Goal: Navigation & Orientation: Go to known website

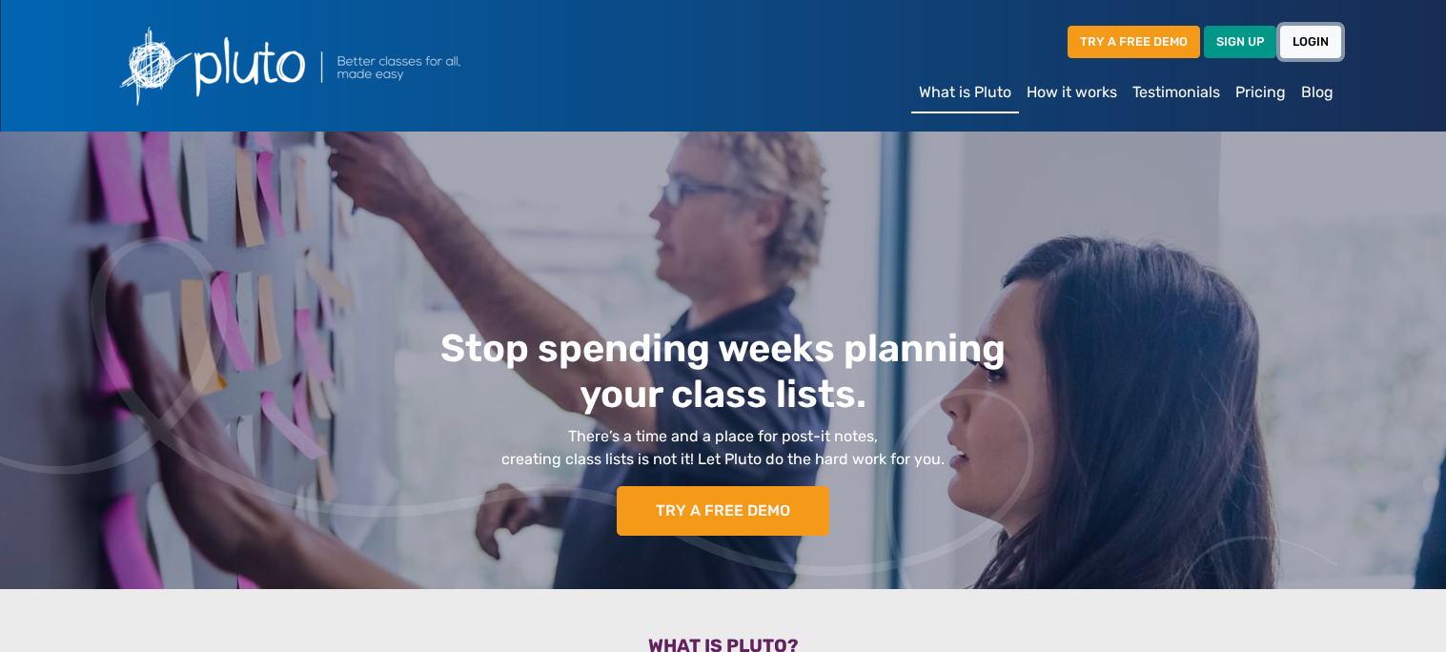
click at [1321, 36] on link "LOGIN" at bounding box center [1310, 41] width 61 height 31
click at [1322, 39] on link "LOGIN" at bounding box center [1310, 41] width 61 height 31
click at [1091, 309] on div "Stop spending weeks planning your class lists. There’s a time and a place for p…" at bounding box center [723, 438] width 1013 height 263
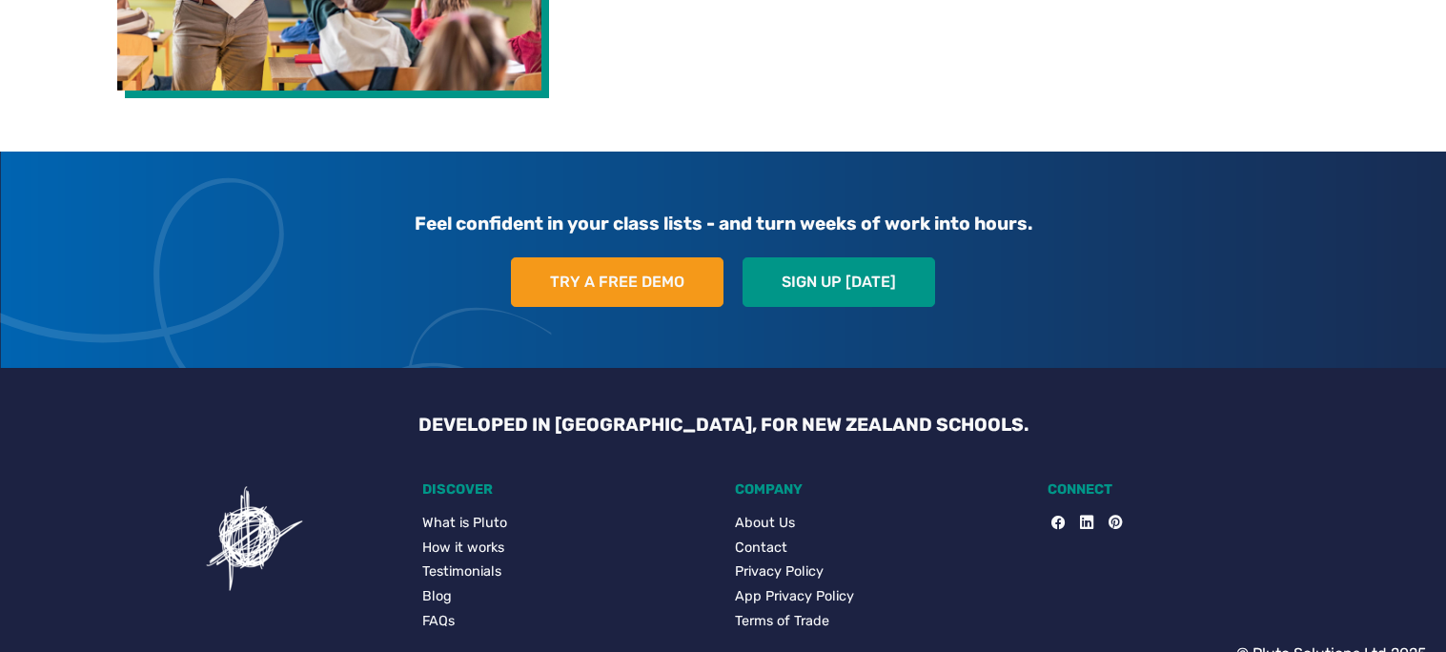
scroll to position [3798, 0]
